Goal: Task Accomplishment & Management: Use online tool/utility

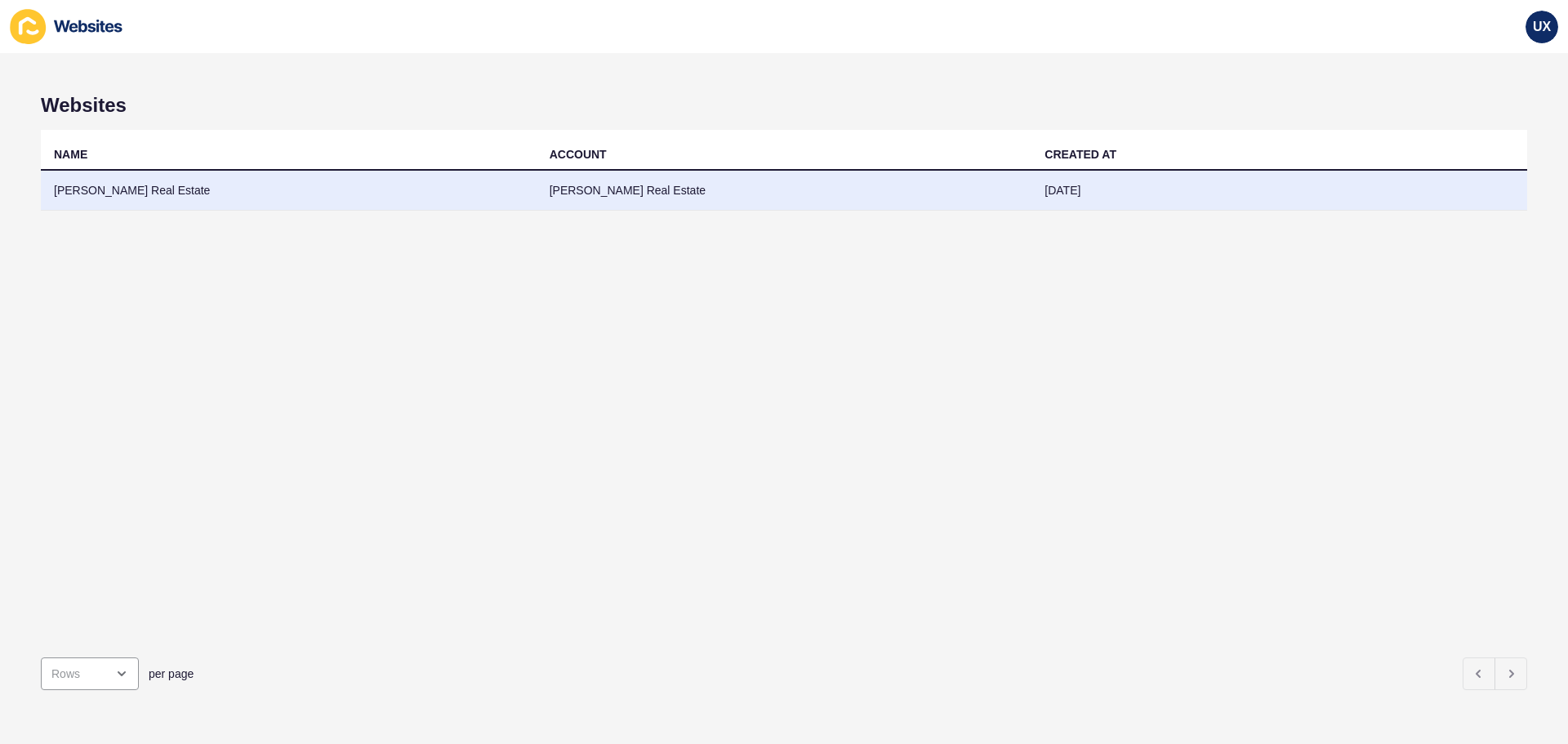
click at [657, 200] on td "[PERSON_NAME] Real Estate" at bounding box center [784, 190] width 496 height 40
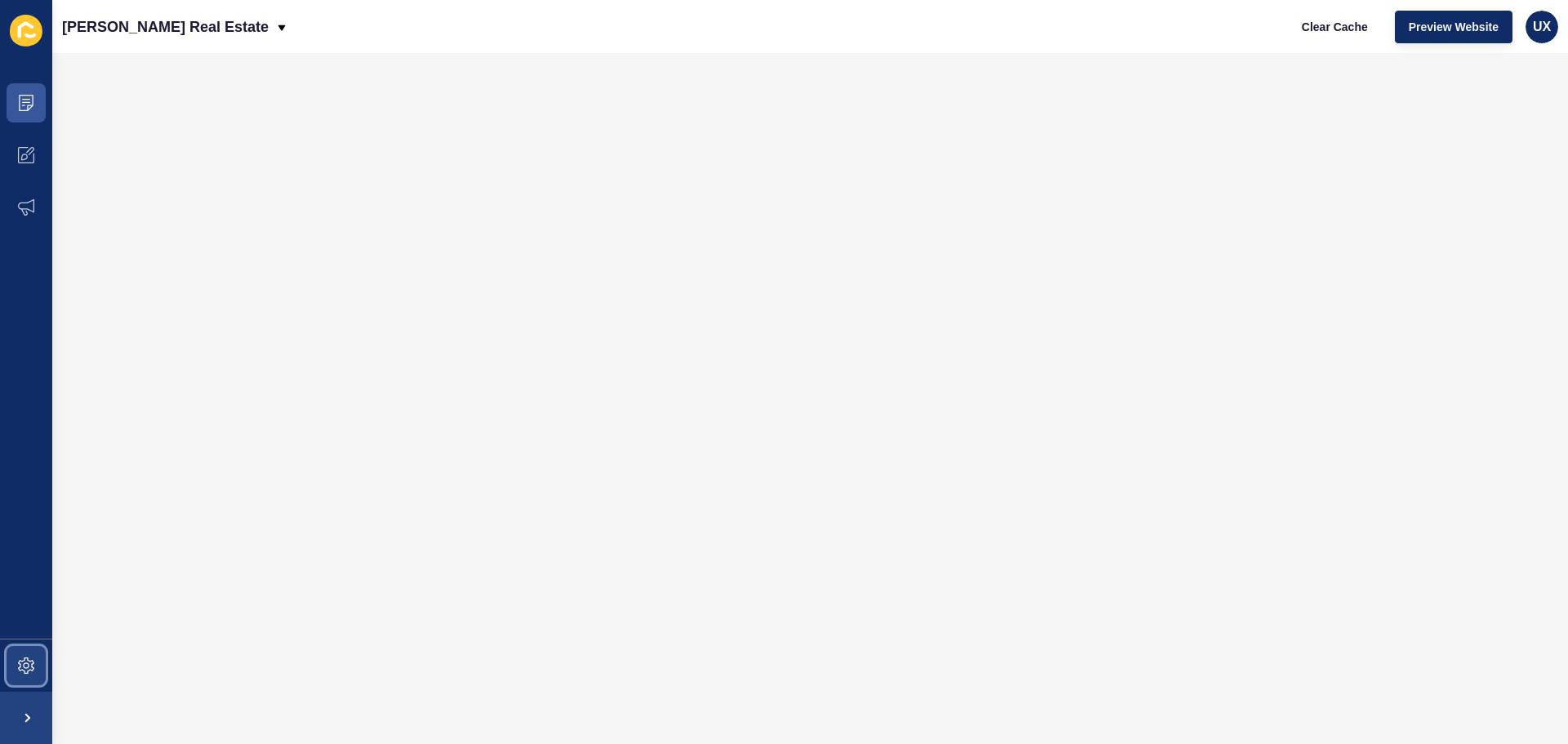
click at [26, 662] on icon at bounding box center [27, 665] width 17 height 17
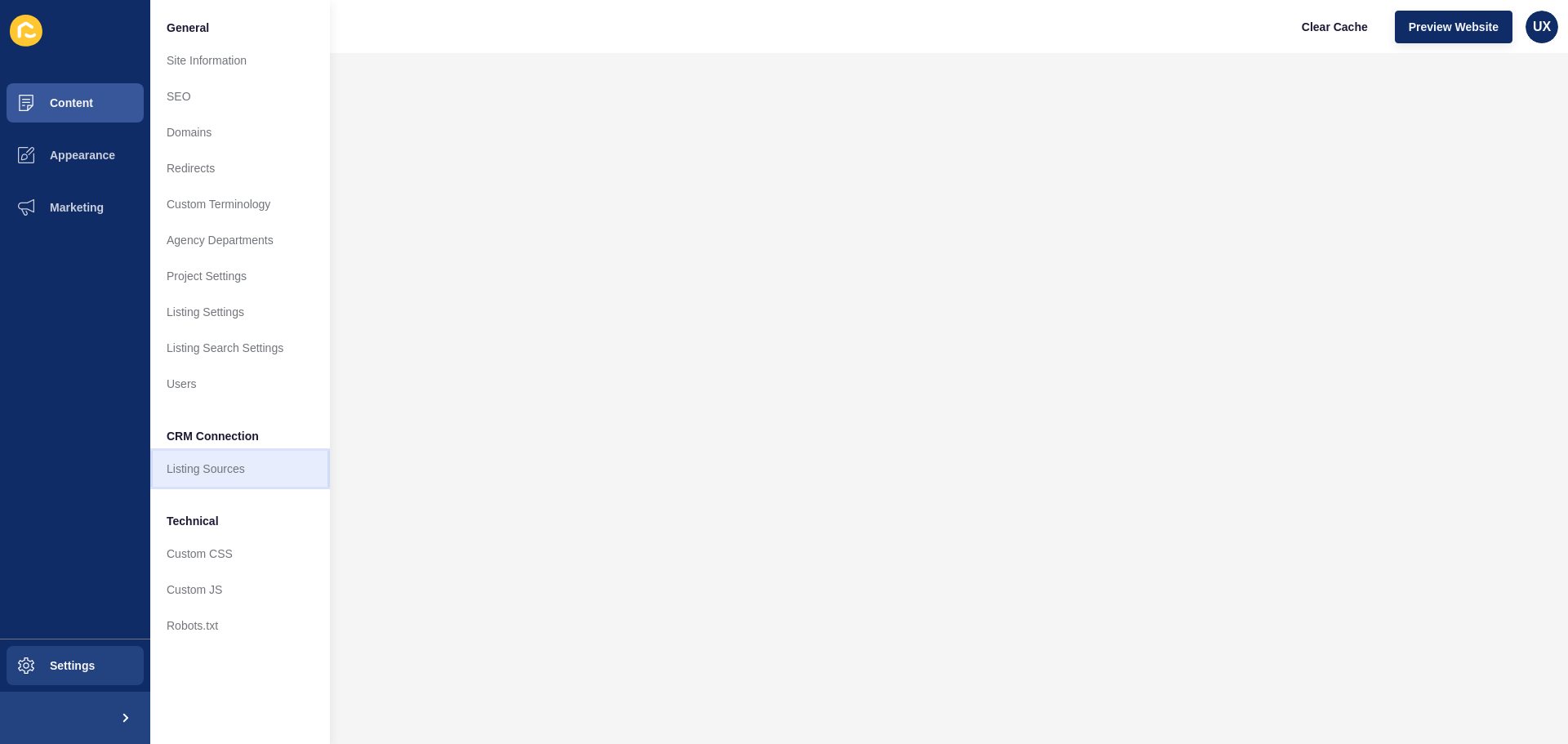
click at [210, 474] on link "Listing Sources" at bounding box center [239, 468] width 179 height 36
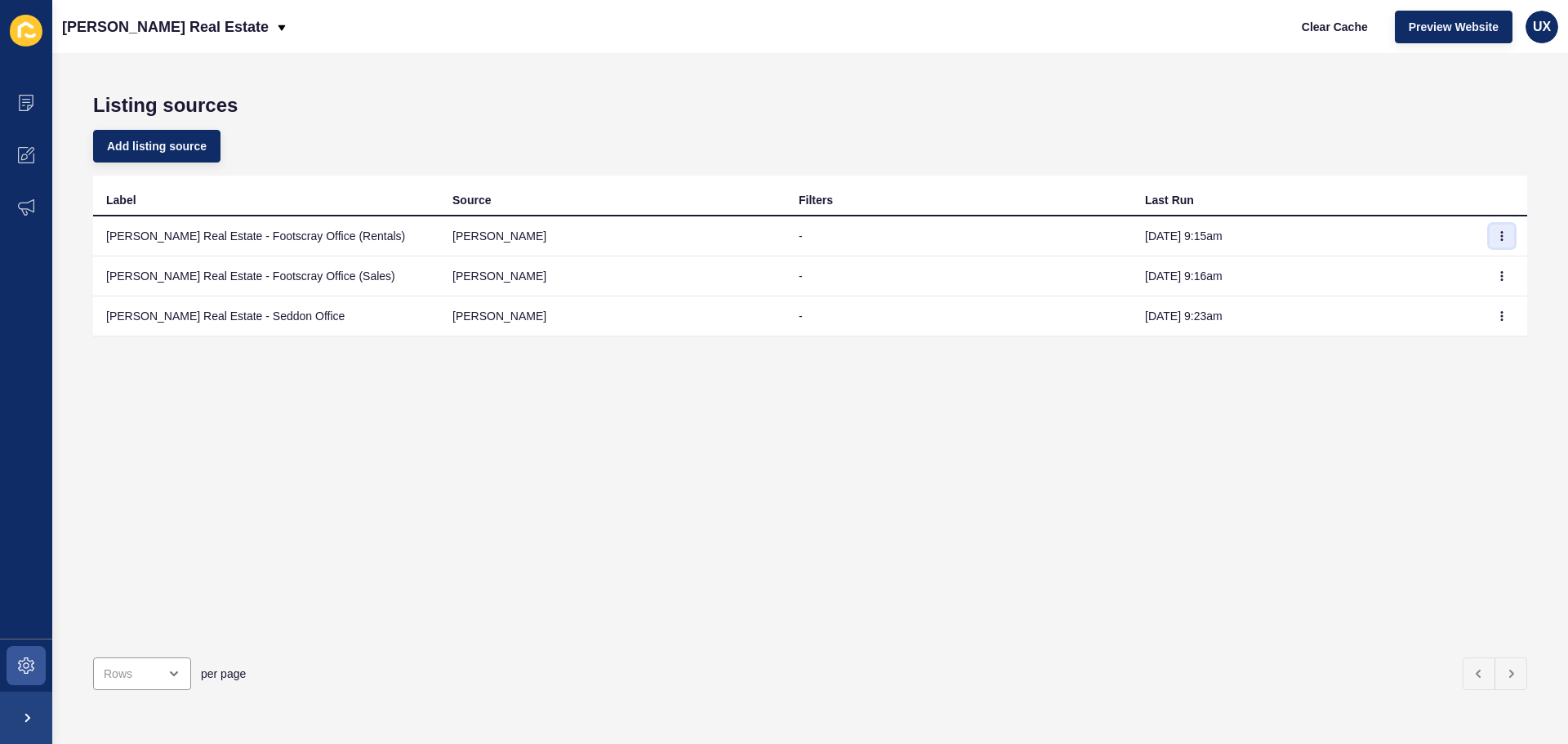
click at [1494, 240] on button "button" at bounding box center [1502, 235] width 25 height 23
drag, startPoint x: 1460, startPoint y: 269, endPoint x: 1478, endPoint y: 271, distance: 18.1
click at [1460, 269] on link "Sync now" at bounding box center [1445, 268] width 114 height 36
drag, startPoint x: 1488, startPoint y: 271, endPoint x: 1480, endPoint y: 284, distance: 15.3
click at [1497, 272] on icon "button" at bounding box center [1502, 276] width 10 height 10
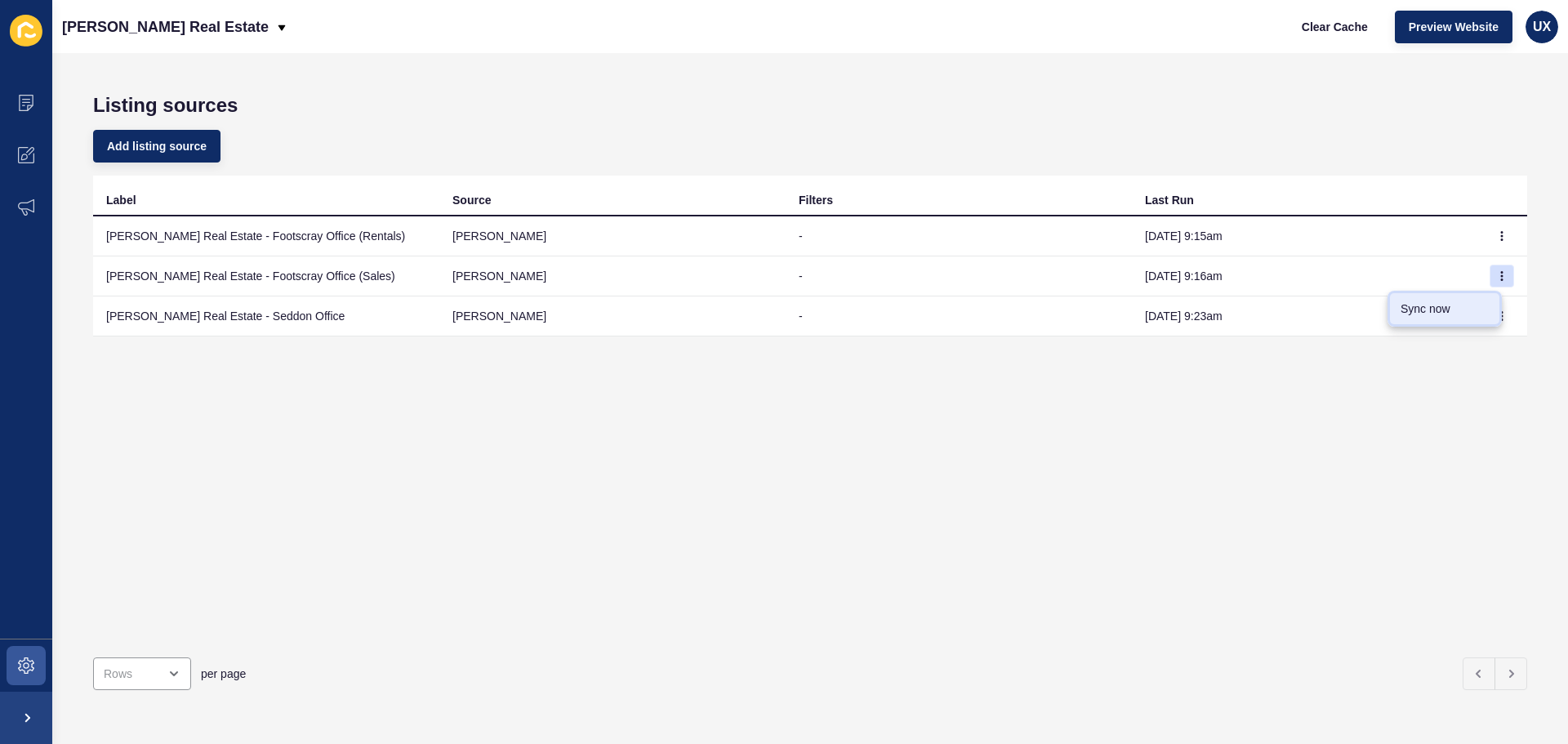
click at [1441, 308] on link "Sync now" at bounding box center [1445, 308] width 114 height 36
click at [1497, 237] on icon "button" at bounding box center [1502, 235] width 10 height 10
click at [1492, 265] on link "Sync now" at bounding box center [1445, 268] width 114 height 36
click at [1490, 284] on button "button" at bounding box center [1502, 276] width 25 height 23
click at [1465, 305] on link "Sync now" at bounding box center [1445, 308] width 114 height 36
